Goal: Task Accomplishment & Management: Use online tool/utility

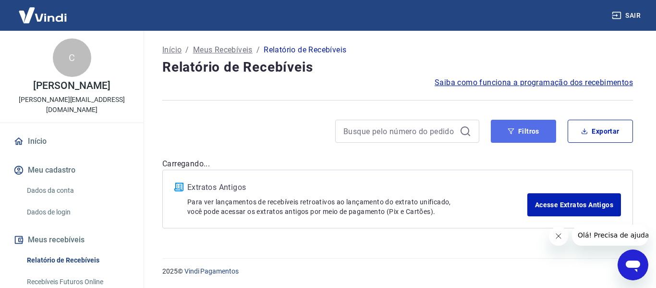
click at [509, 134] on icon "button" at bounding box center [511, 131] width 7 height 7
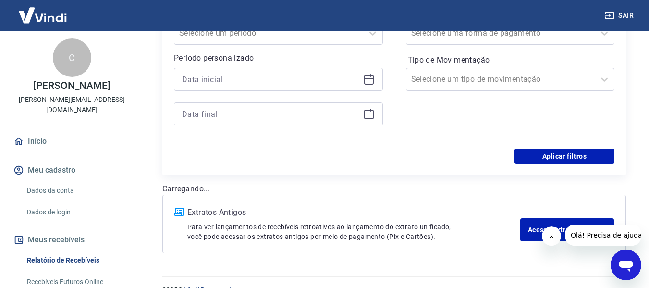
scroll to position [192, 0]
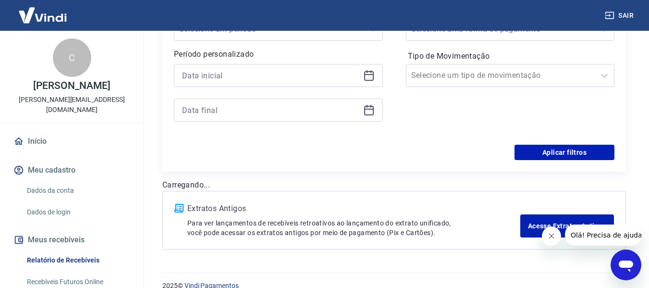
click at [367, 74] on icon at bounding box center [369, 74] width 10 height 1
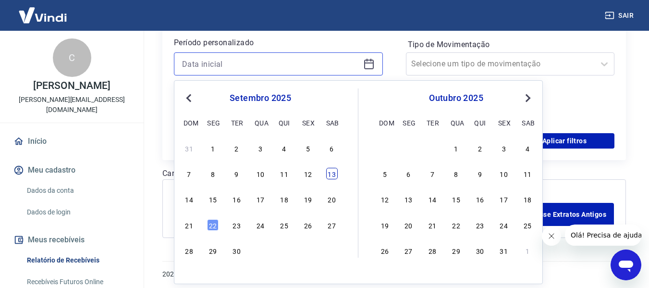
scroll to position [207, 0]
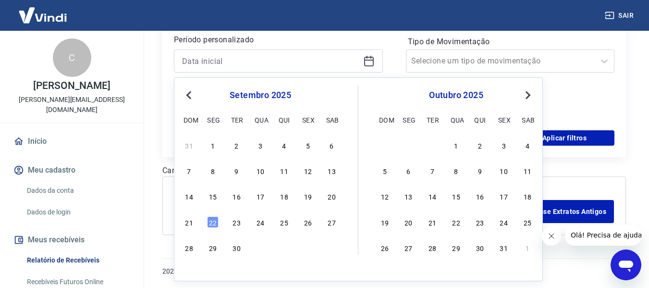
click at [311, 198] on div "19" at bounding box center [308, 196] width 12 height 12
type input "19/09/2025"
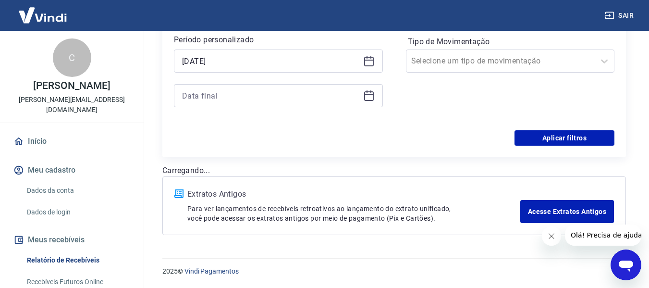
click at [368, 90] on icon at bounding box center [369, 96] width 12 height 12
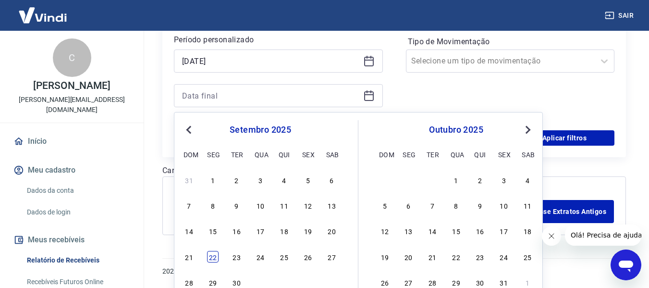
click at [214, 255] on div "22" at bounding box center [213, 257] width 12 height 12
type input "22/09/2025"
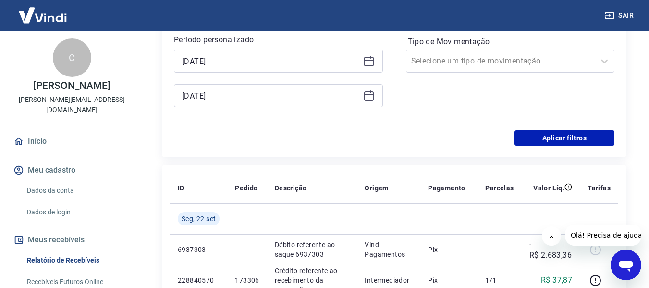
scroll to position [110, 0]
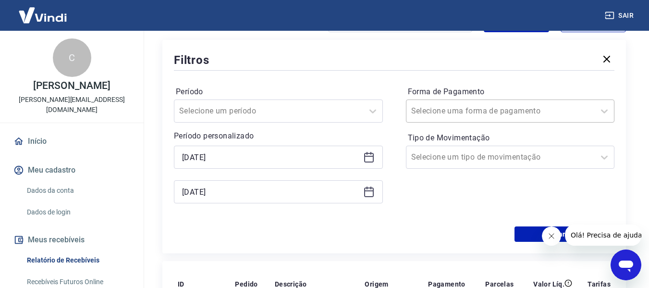
click at [495, 118] on div "Selecione uma forma de pagamento" at bounding box center [500, 110] width 189 height 17
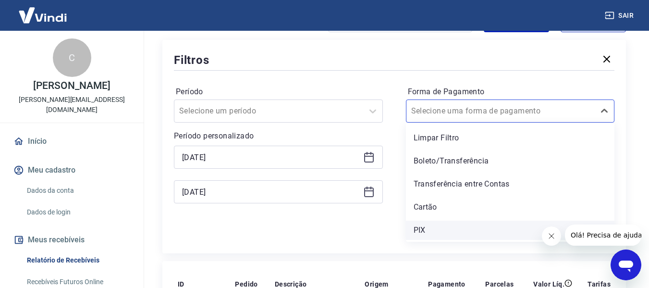
click at [421, 229] on div "PIX" at bounding box center [510, 229] width 209 height 19
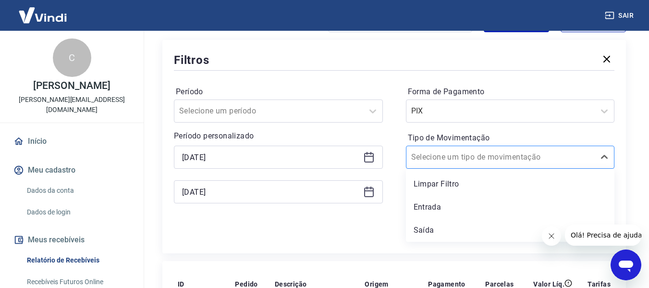
click at [426, 156] on input "Tipo de Movimentação" at bounding box center [459, 157] width 97 height 12
click at [422, 203] on div "Entrada" at bounding box center [510, 206] width 209 height 19
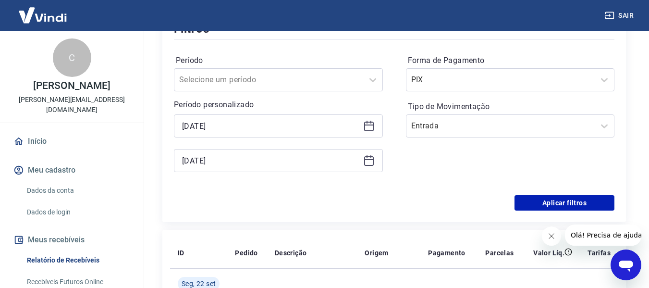
scroll to position [158, 0]
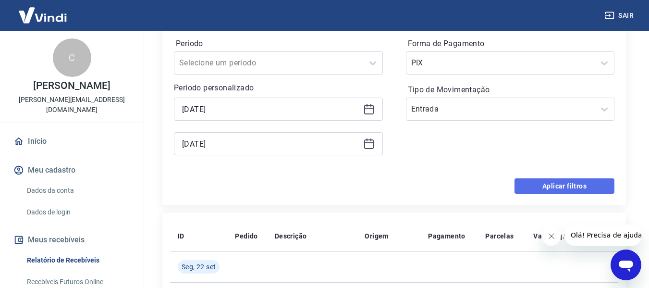
click at [576, 186] on button "Aplicar filtros" at bounding box center [564, 185] width 100 height 15
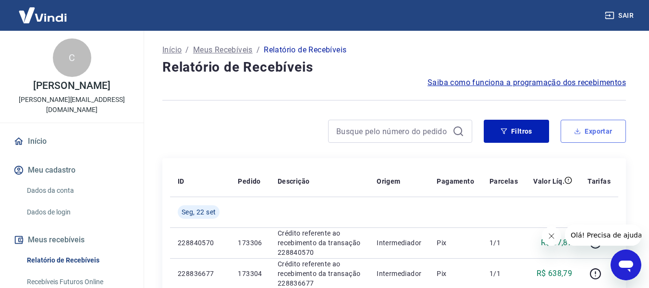
click at [594, 136] on button "Exportar" at bounding box center [592, 131] width 65 height 23
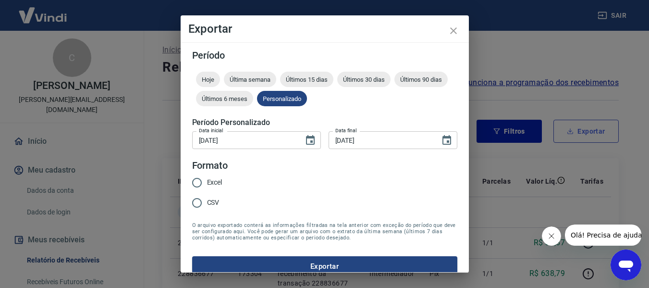
type input "19/09/2025"
type input "22/09/2025"
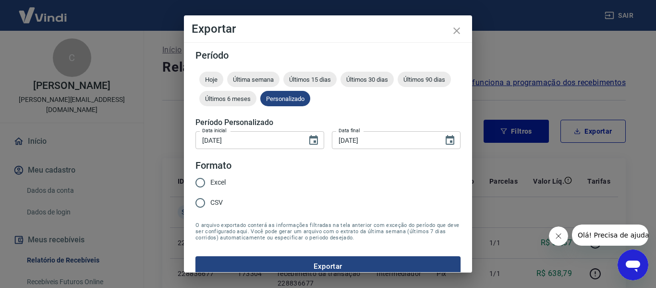
click at [201, 178] on input "Excel" at bounding box center [200, 182] width 20 height 20
radio input "true"
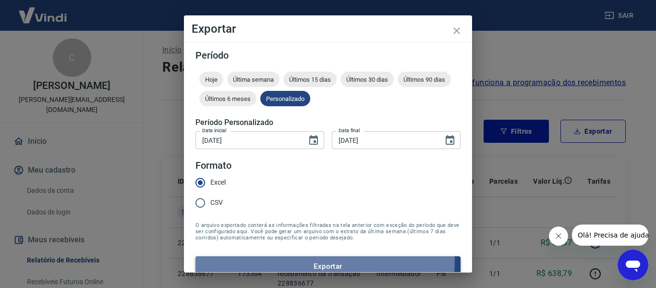
click at [256, 259] on button "Exportar" at bounding box center [327, 266] width 265 height 20
